Goal: Information Seeking & Learning: Learn about a topic

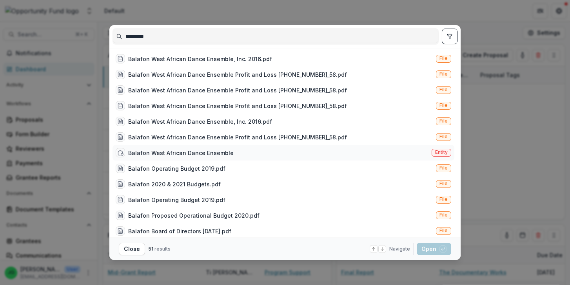
type input "*********"
click at [200, 158] on div "Balafon West African Dance Ensemble" at bounding box center [175, 152] width 118 height 9
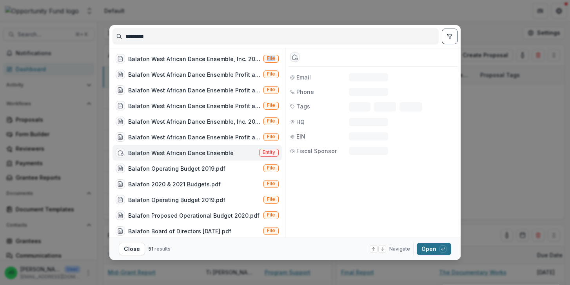
click at [430, 247] on button "Open with enter key" at bounding box center [434, 249] width 35 height 13
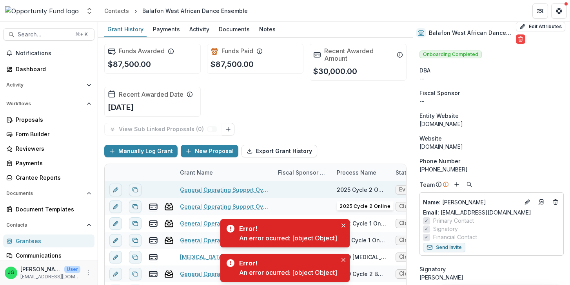
scroll to position [8, 0]
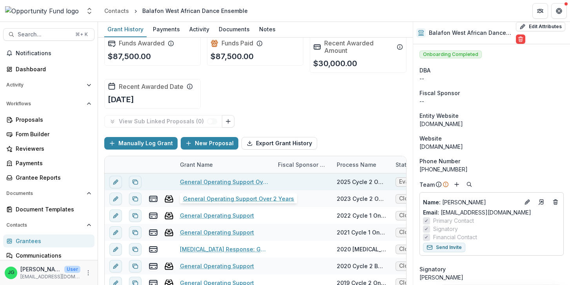
click at [220, 180] on link "General Operating Support Over 2 Years" at bounding box center [224, 182] width 89 height 8
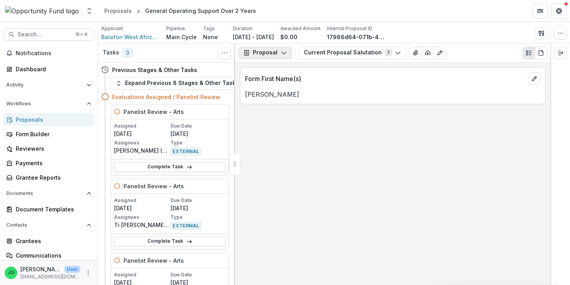
click at [284, 52] on icon "button" at bounding box center [284, 53] width 6 height 6
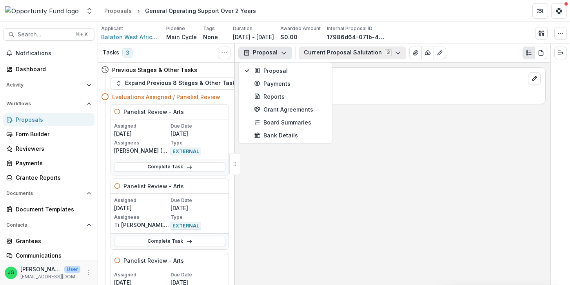
click at [330, 51] on button "Current Proposal Salutation 3" at bounding box center [352, 53] width 107 height 13
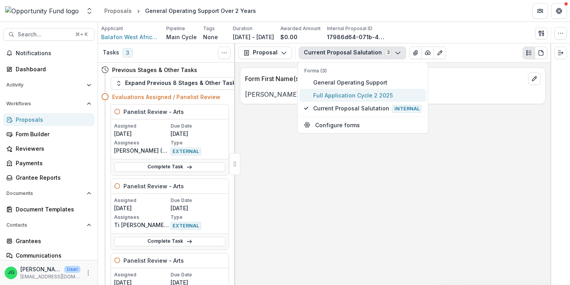
click at [317, 94] on span "Full Application Cycle 2 2025" at bounding box center [367, 95] width 109 height 8
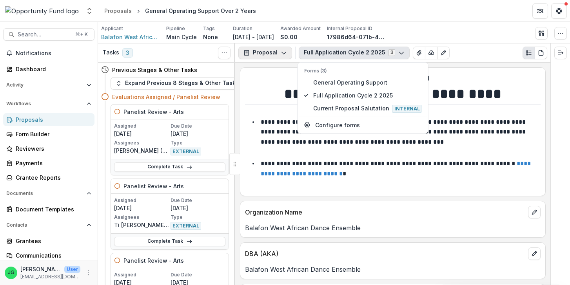
click at [261, 53] on button "Proposal" at bounding box center [265, 53] width 54 height 13
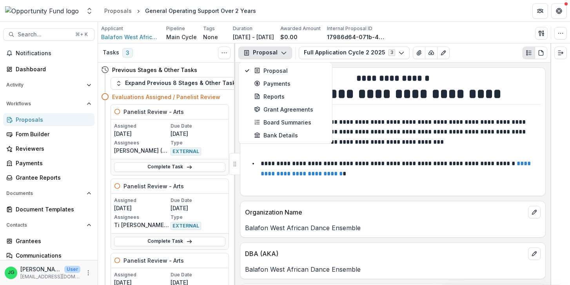
click at [360, 140] on p "**********" at bounding box center [394, 132] width 267 height 26
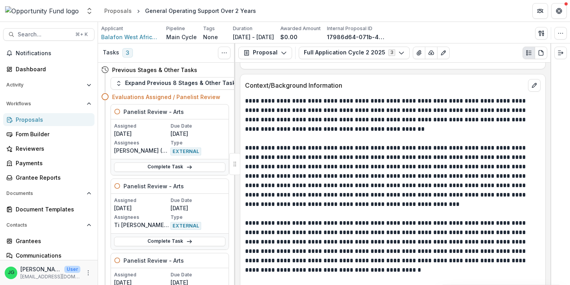
scroll to position [728, 0]
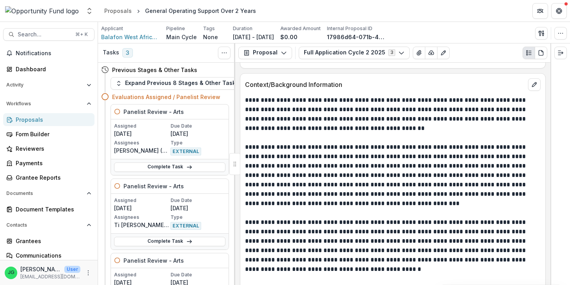
click at [318, 108] on p "**********" at bounding box center [393, 115] width 296 height 38
click at [49, 35] on span "Search..." at bounding box center [44, 34] width 53 height 7
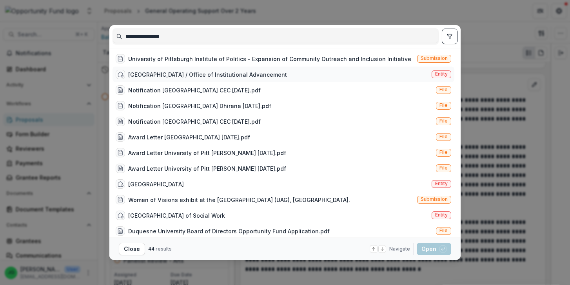
type input "**********"
click at [167, 77] on div "[GEOGRAPHIC_DATA] / Office of Institutional Advancement" at bounding box center [207, 75] width 159 height 8
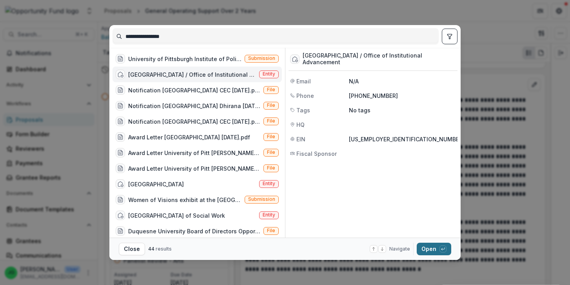
click at [437, 253] on button "Open with enter key" at bounding box center [434, 249] width 35 height 13
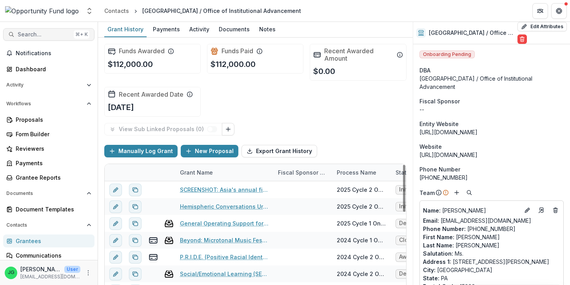
click at [31, 32] on span "Search..." at bounding box center [44, 34] width 53 height 7
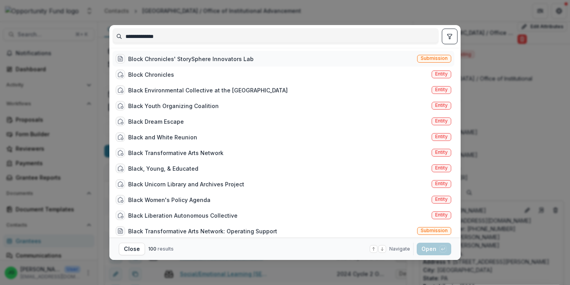
type input "**********"
click at [194, 60] on div "Block Chronicles' StorySphere Innovators Lab" at bounding box center [190, 59] width 125 height 8
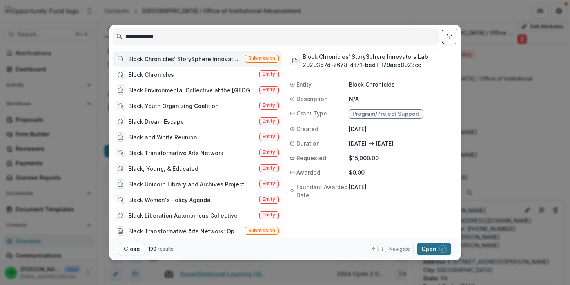
click at [446, 251] on div "button" at bounding box center [442, 249] width 7 height 7
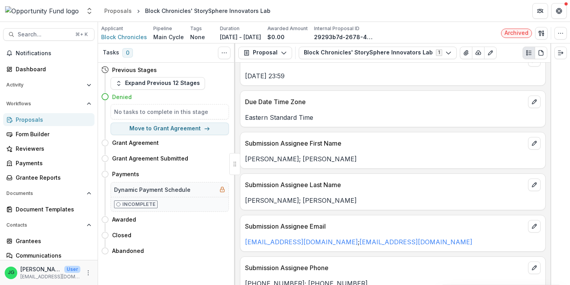
scroll to position [527, 0]
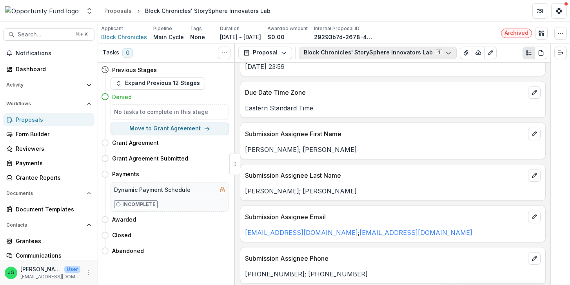
click at [328, 53] on button "Block Chronicles' StorySphere Innovators Lab 1" at bounding box center [378, 53] width 158 height 13
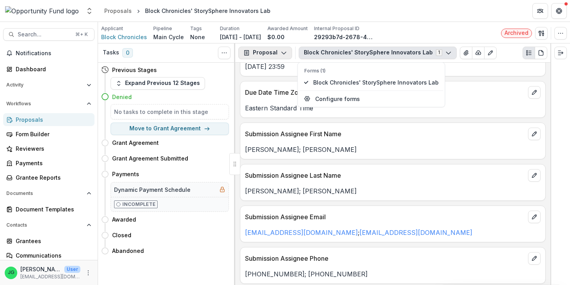
click at [288, 53] on button "Proposal" at bounding box center [265, 53] width 54 height 13
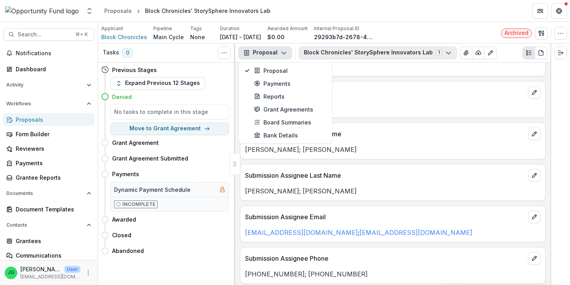
click at [321, 49] on button "Block Chronicles' StorySphere Innovators Lab 1" at bounding box center [378, 53] width 158 height 13
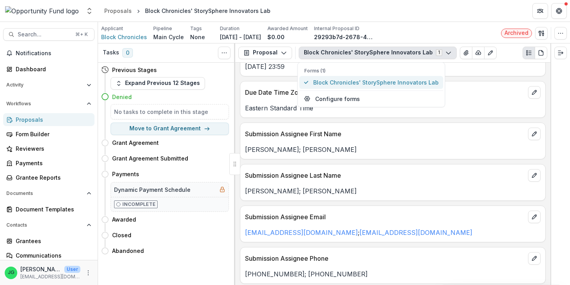
click at [320, 82] on span "Block Chronicles' StorySphere Innovators Lab" at bounding box center [375, 82] width 125 height 8
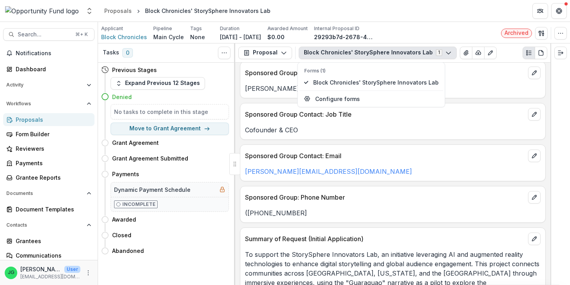
scroll to position [1008, 0]
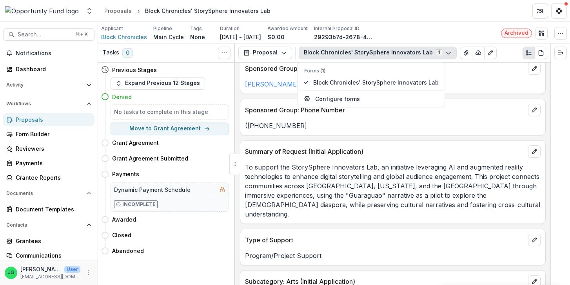
click at [310, 173] on p "To support the StorySphere Innovators Lab, an initiative leveraging AI and augm…" at bounding box center [393, 191] width 296 height 56
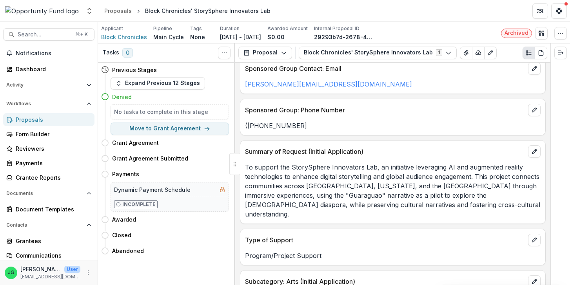
click at [310, 173] on p "To support the StorySphere Innovators Lab, an initiative leveraging AI and augm…" at bounding box center [393, 191] width 296 height 56
click at [317, 177] on p "To support the StorySphere Innovators Lab, an initiative leveraging AI and augm…" at bounding box center [393, 191] width 296 height 56
click at [289, 163] on p "To support the StorySphere Innovators Lab, an initiative leveraging AI and augm…" at bounding box center [393, 191] width 296 height 56
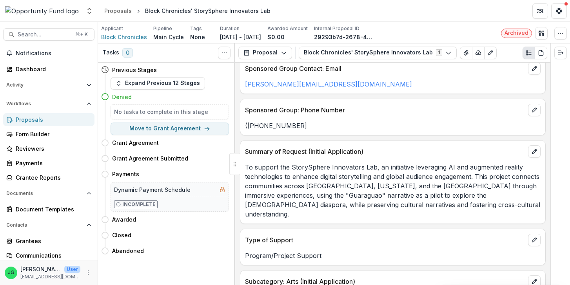
click at [289, 163] on p "To support the StorySphere Innovators Lab, an initiative leveraging AI and augm…" at bounding box center [393, 191] width 296 height 56
click at [58, 36] on span "Search..." at bounding box center [44, 34] width 53 height 7
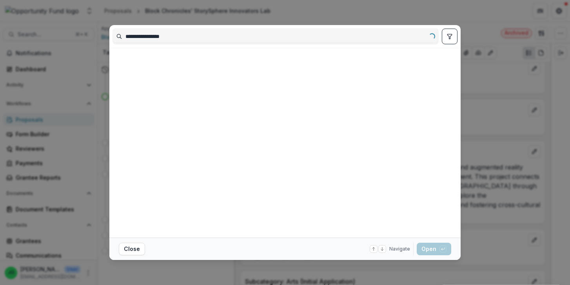
scroll to position [0, 0]
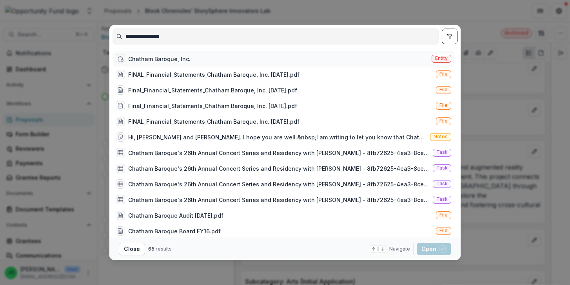
type input "**********"
click at [176, 58] on div "Chatham Baroque, Inc." at bounding box center [159, 59] width 62 height 8
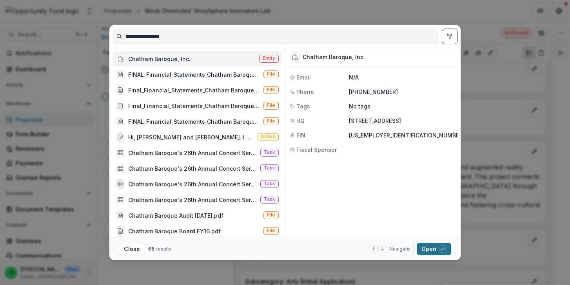
click at [439, 252] on button "Open with enter key" at bounding box center [434, 249] width 35 height 13
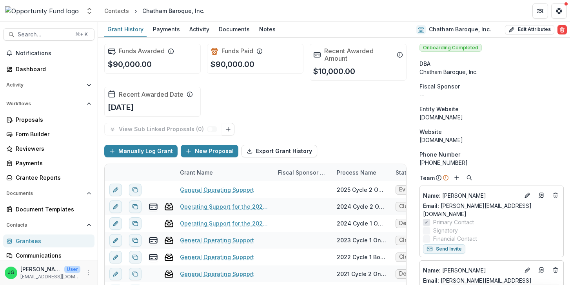
scroll to position [36, 0]
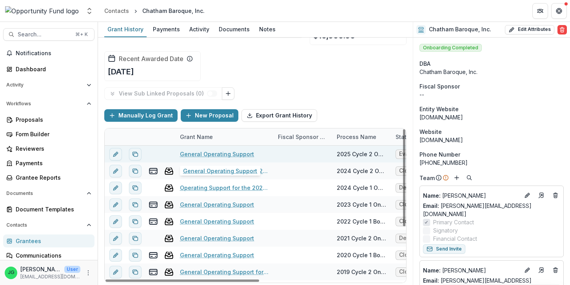
click at [226, 153] on link "General Operating Support" at bounding box center [217, 154] width 74 height 8
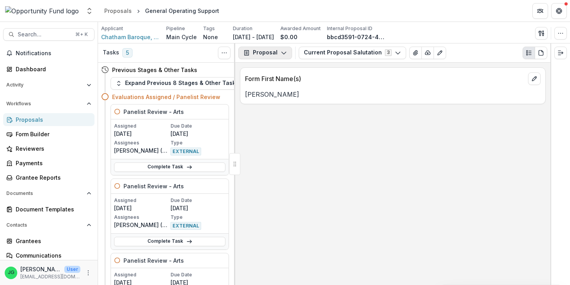
click at [278, 49] on button "Proposal" at bounding box center [265, 53] width 54 height 13
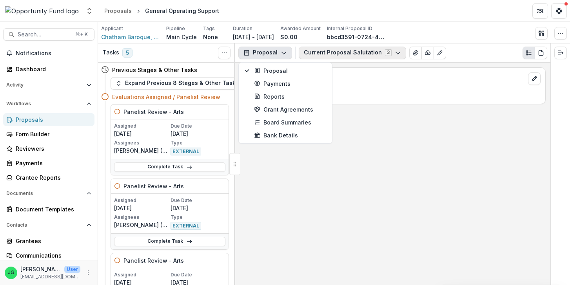
click at [331, 53] on button "Current Proposal Salutation 3" at bounding box center [352, 53] width 107 height 13
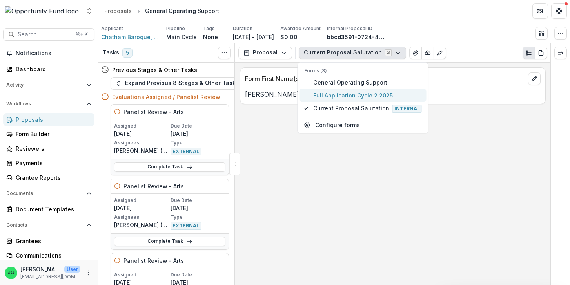
click at [326, 91] on button "Full Application Cycle 2 2025" at bounding box center [363, 95] width 127 height 13
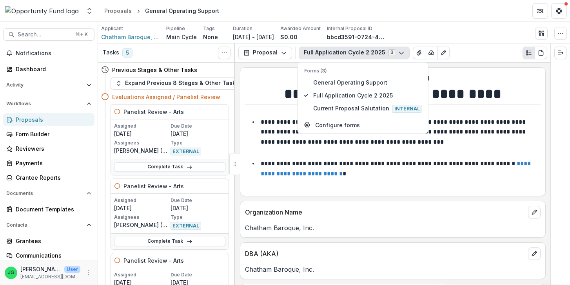
click at [292, 150] on li "**********" at bounding box center [397, 137] width 286 height 40
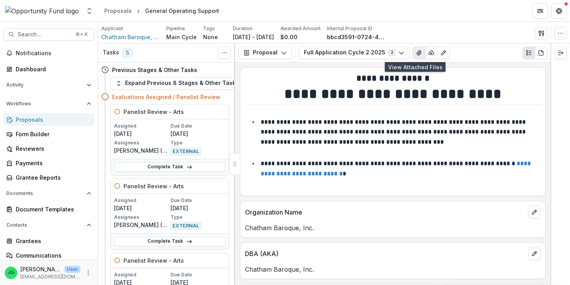
click at [413, 48] on button "View Attached Files" at bounding box center [419, 53] width 13 height 13
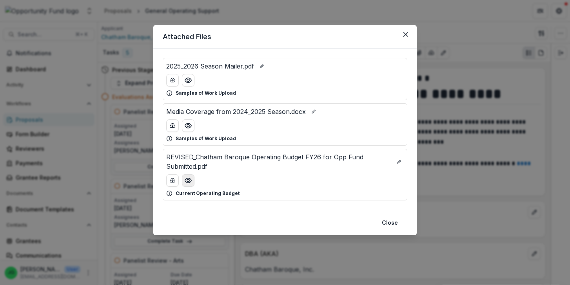
click at [188, 182] on circle "Preview REVISED_Chatham Baroque Operating Budget FY26 for Opp Fund Submitted.pdf" at bounding box center [188, 181] width 2 height 2
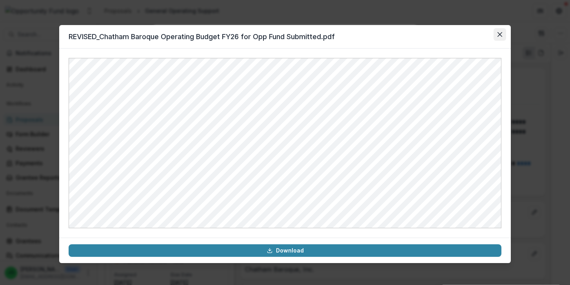
click at [500, 32] on button "Close" at bounding box center [500, 34] width 13 height 13
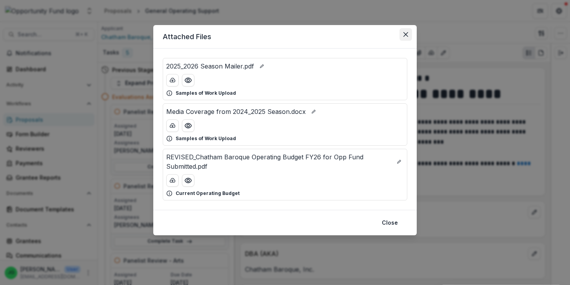
click at [403, 33] on button "Close" at bounding box center [406, 34] width 13 height 13
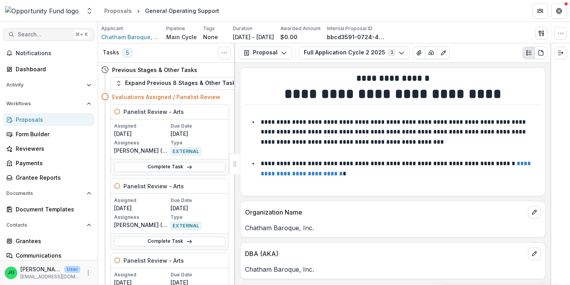
click at [22, 32] on span "Search..." at bounding box center [44, 34] width 53 height 7
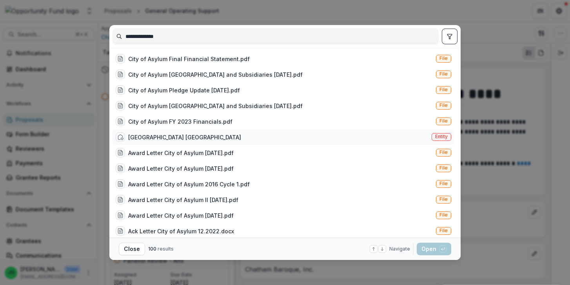
type input "**********"
click at [172, 134] on div "[GEOGRAPHIC_DATA] [GEOGRAPHIC_DATA]" at bounding box center [184, 137] width 113 height 8
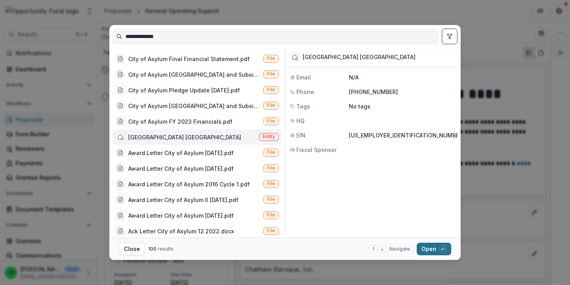
click at [437, 250] on button "Open with enter key" at bounding box center [434, 249] width 35 height 13
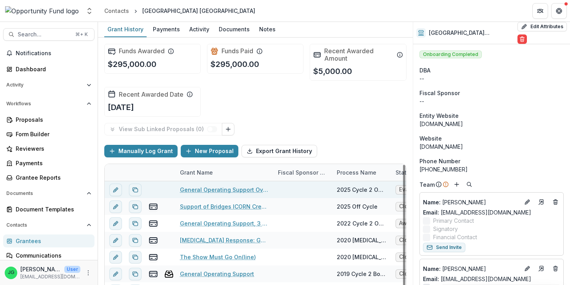
click at [243, 189] on link "General Operating Support Over 3 Years" at bounding box center [224, 190] width 89 height 8
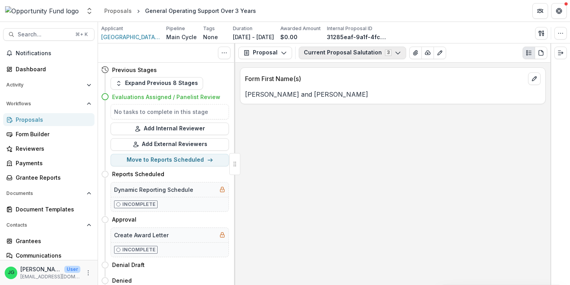
click at [345, 56] on button "Current Proposal Salutation 3" at bounding box center [352, 53] width 107 height 13
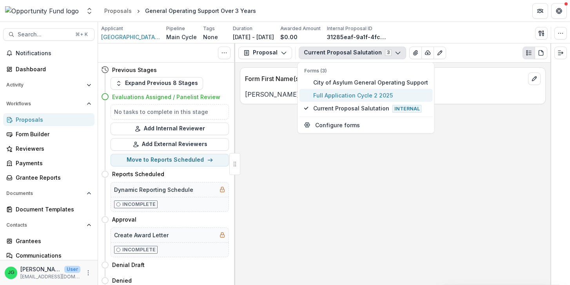
click at [348, 95] on span "Full Application Cycle 2 2025" at bounding box center [370, 95] width 115 height 8
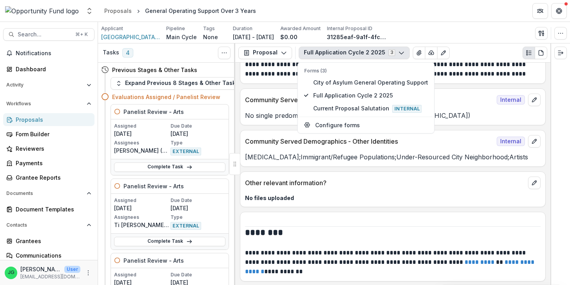
scroll to position [5360, 0]
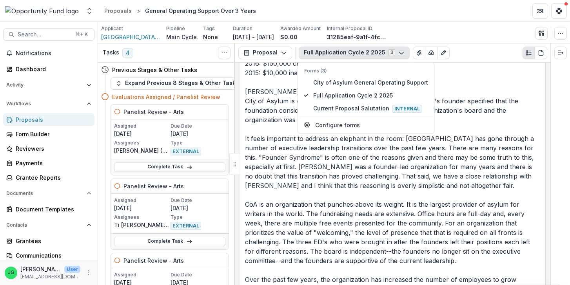
click at [375, 205] on p "Past Grant History: 2025: $5,000 (Discretionary grant to help sponsor Bridges I…" at bounding box center [393, 152] width 296 height 301
